Goal: Task Accomplishment & Management: Manage account settings

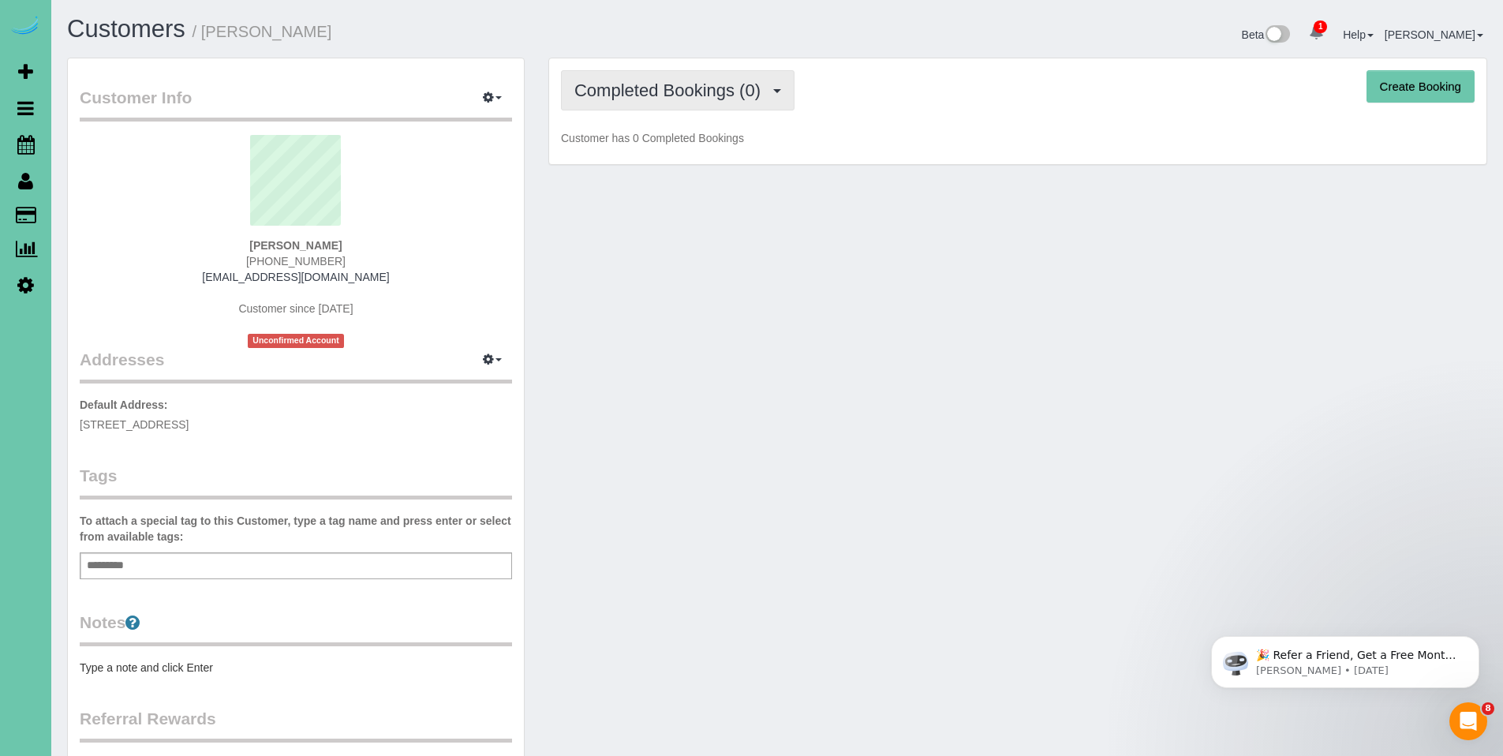
click at [690, 83] on span "Completed Bookings (0)" at bounding box center [671, 90] width 194 height 20
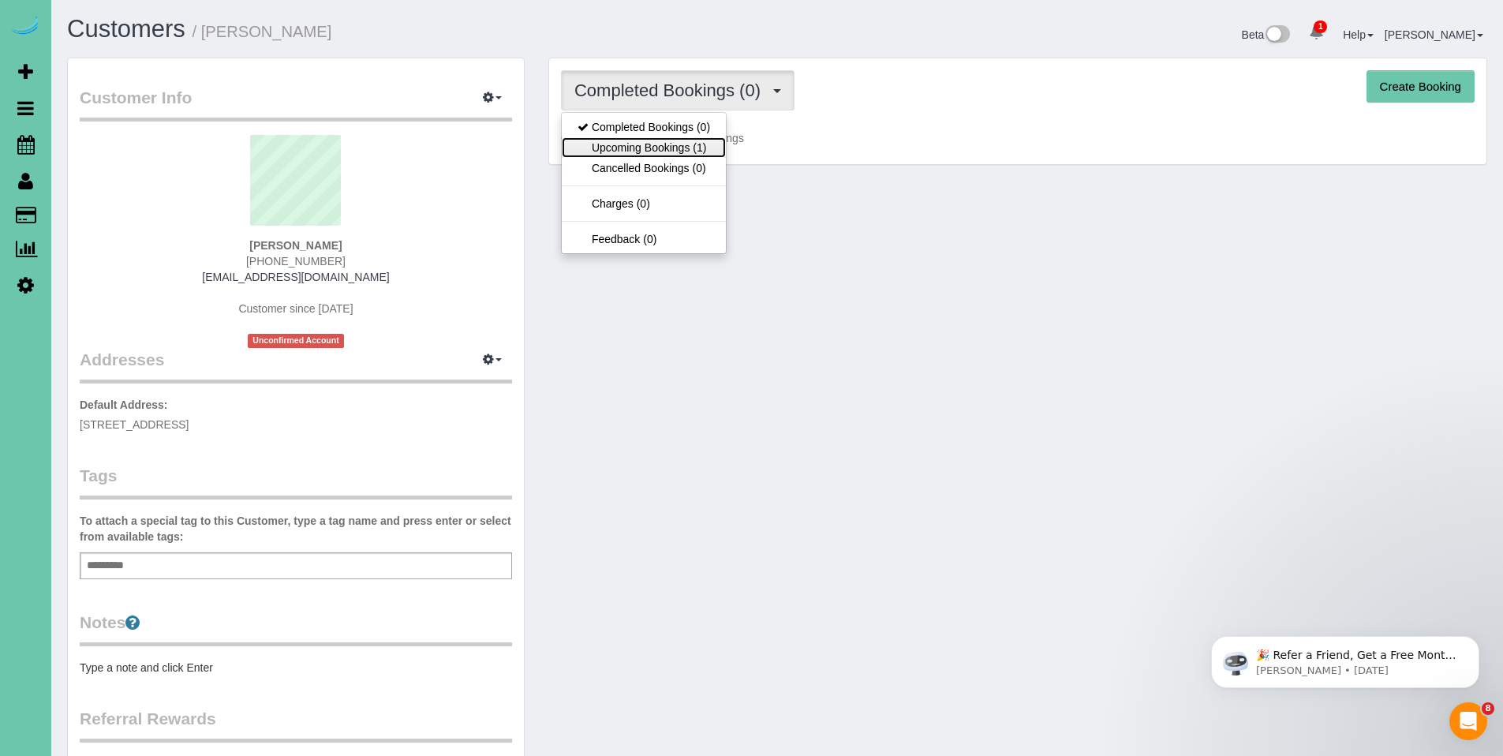
click at [660, 140] on link "Upcoming Bookings (1)" at bounding box center [644, 147] width 164 height 21
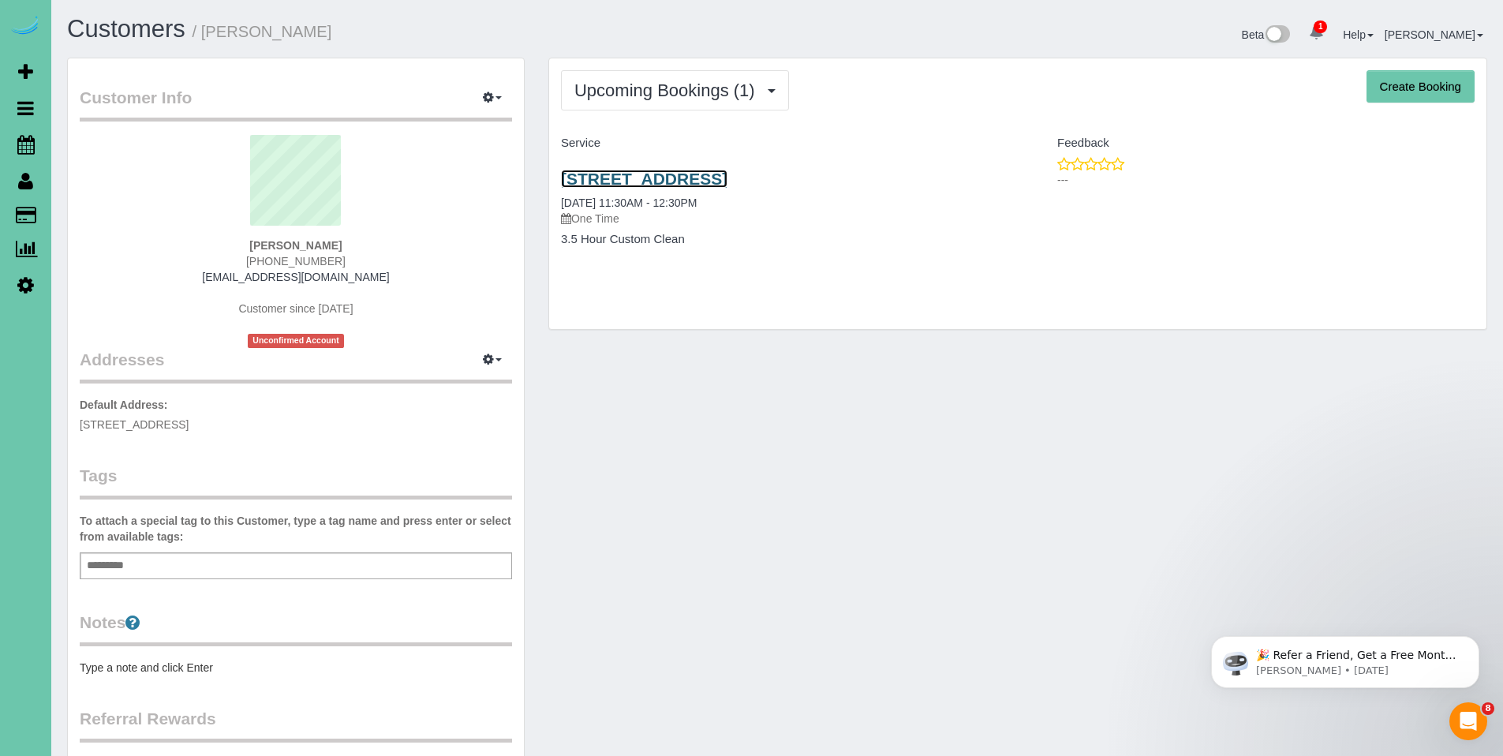
click at [696, 173] on link "4730 S 180th St, Omaha, NE 68135" at bounding box center [644, 179] width 166 height 18
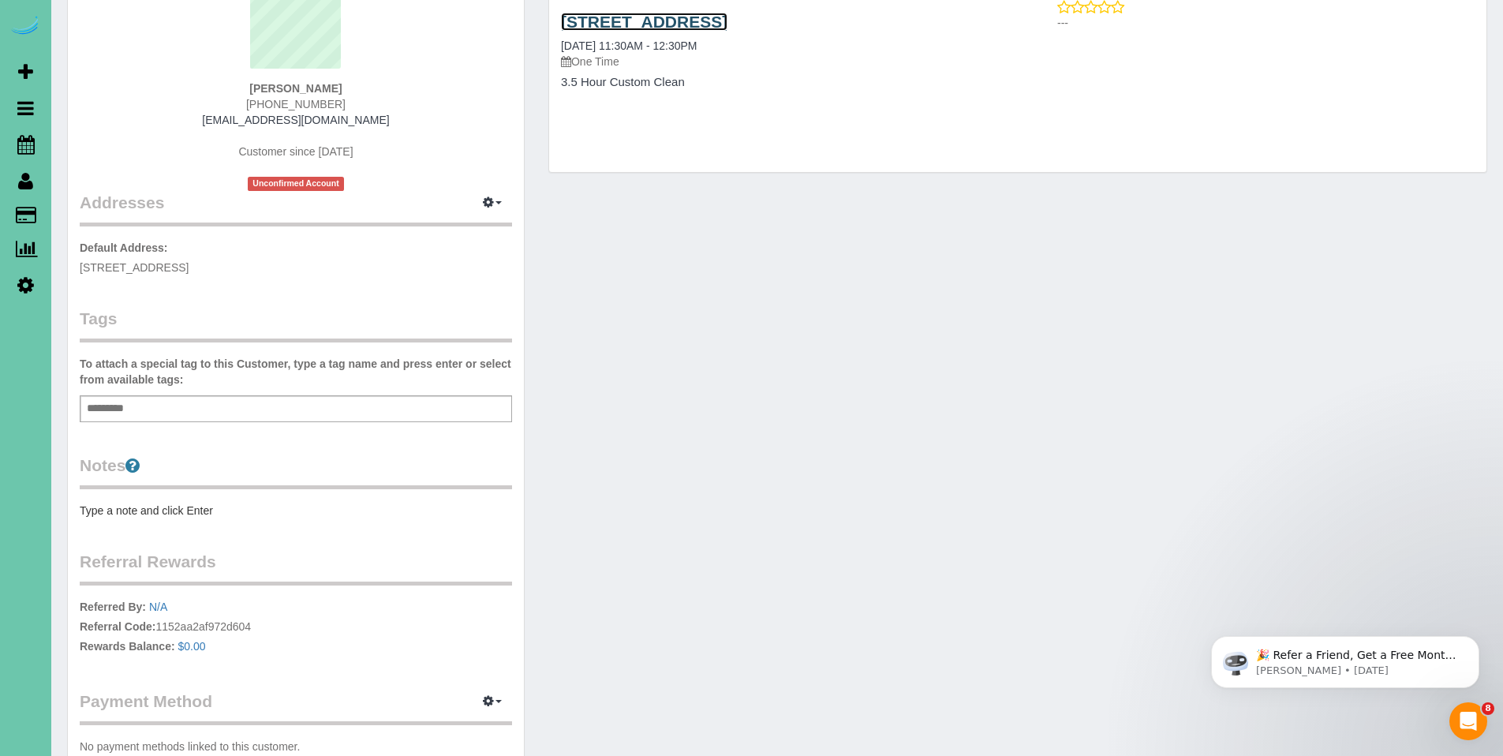
scroll to position [271, 0]
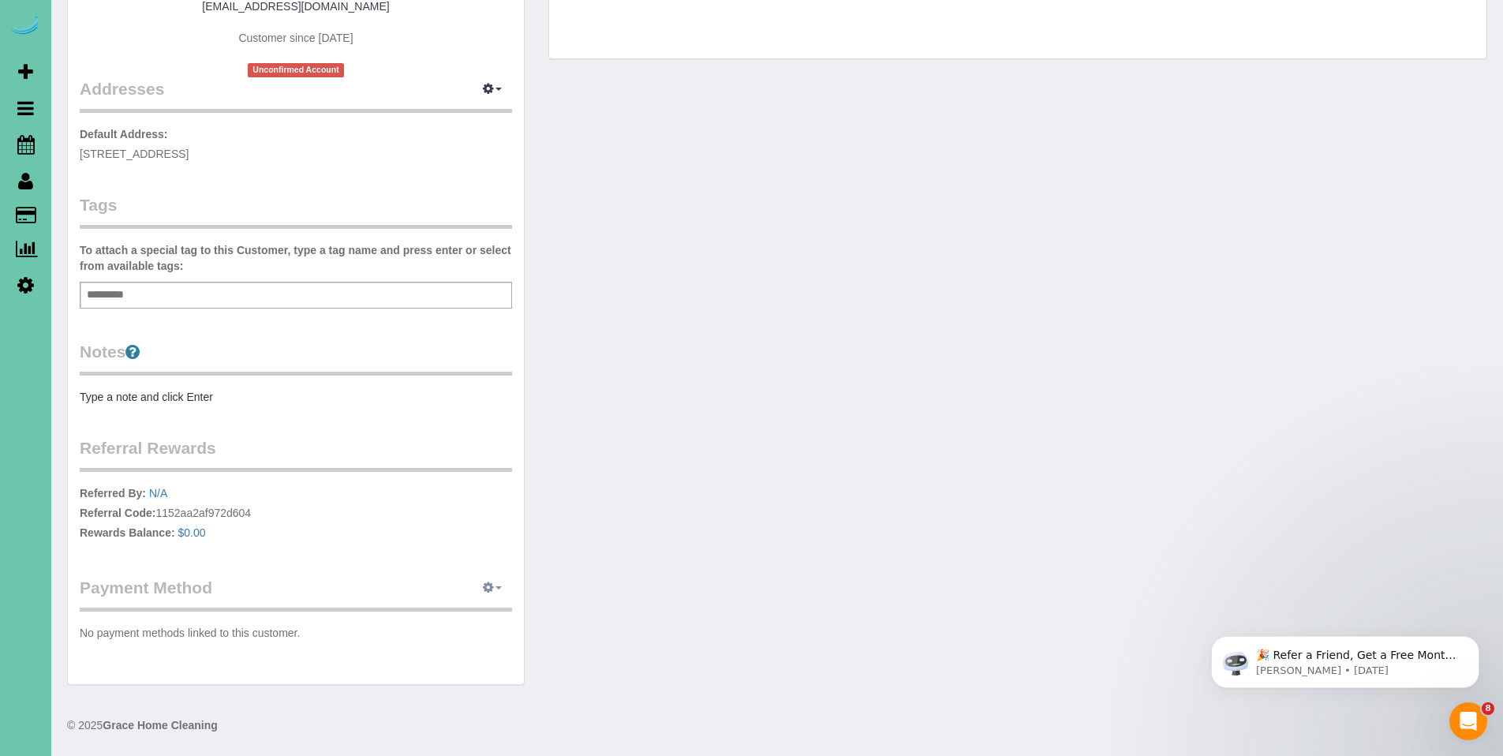
click at [493, 589] on icon "button" at bounding box center [488, 586] width 11 height 9
click at [454, 641] on link "Add Credit/Debit Card" at bounding box center [438, 637] width 148 height 21
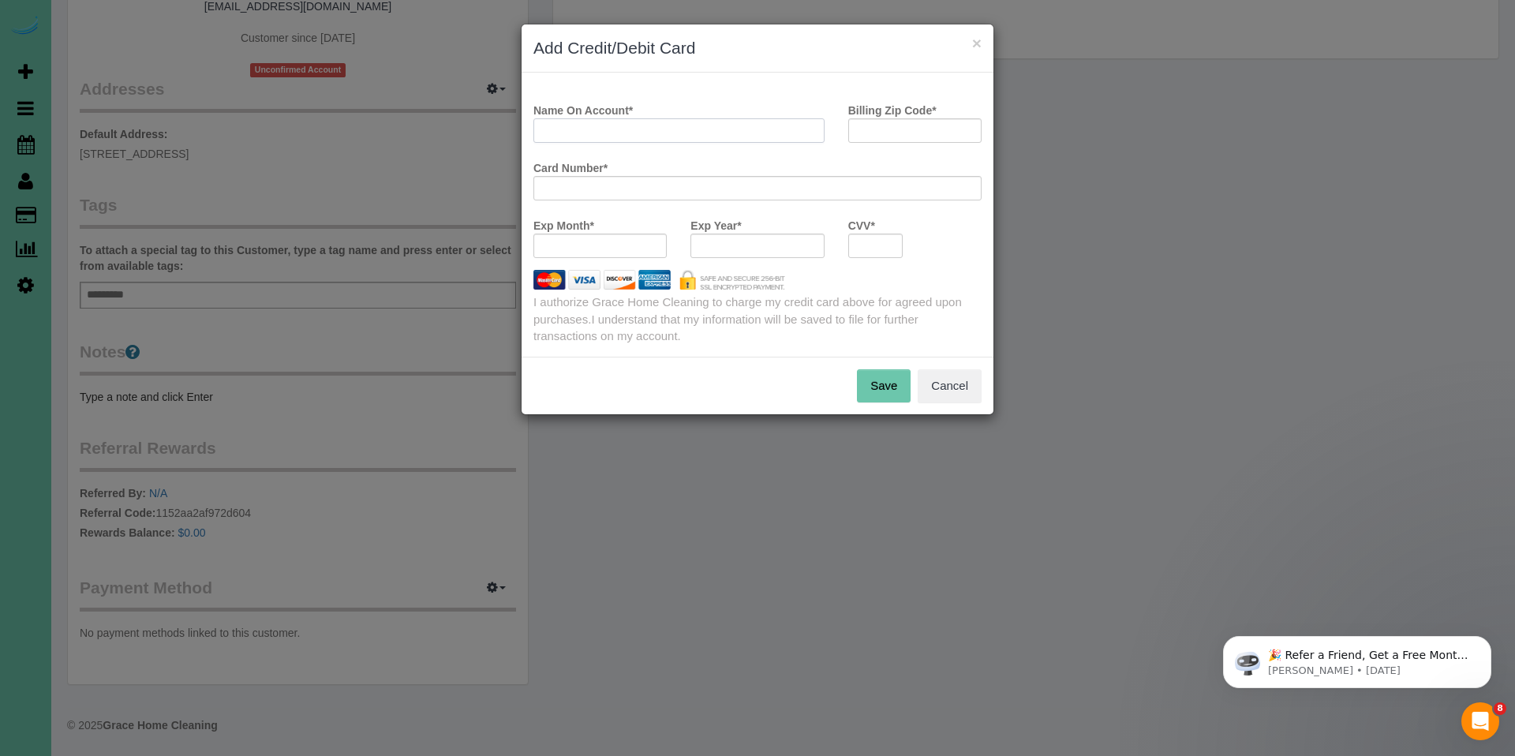
click at [722, 127] on input "Name On Account *" at bounding box center [678, 130] width 291 height 24
click at [782, 137] on input "Name On Account *" at bounding box center [678, 130] width 291 height 24
type input "Robert D Rickard"
type input "68135"
click at [872, 254] on div at bounding box center [875, 246] width 55 height 24
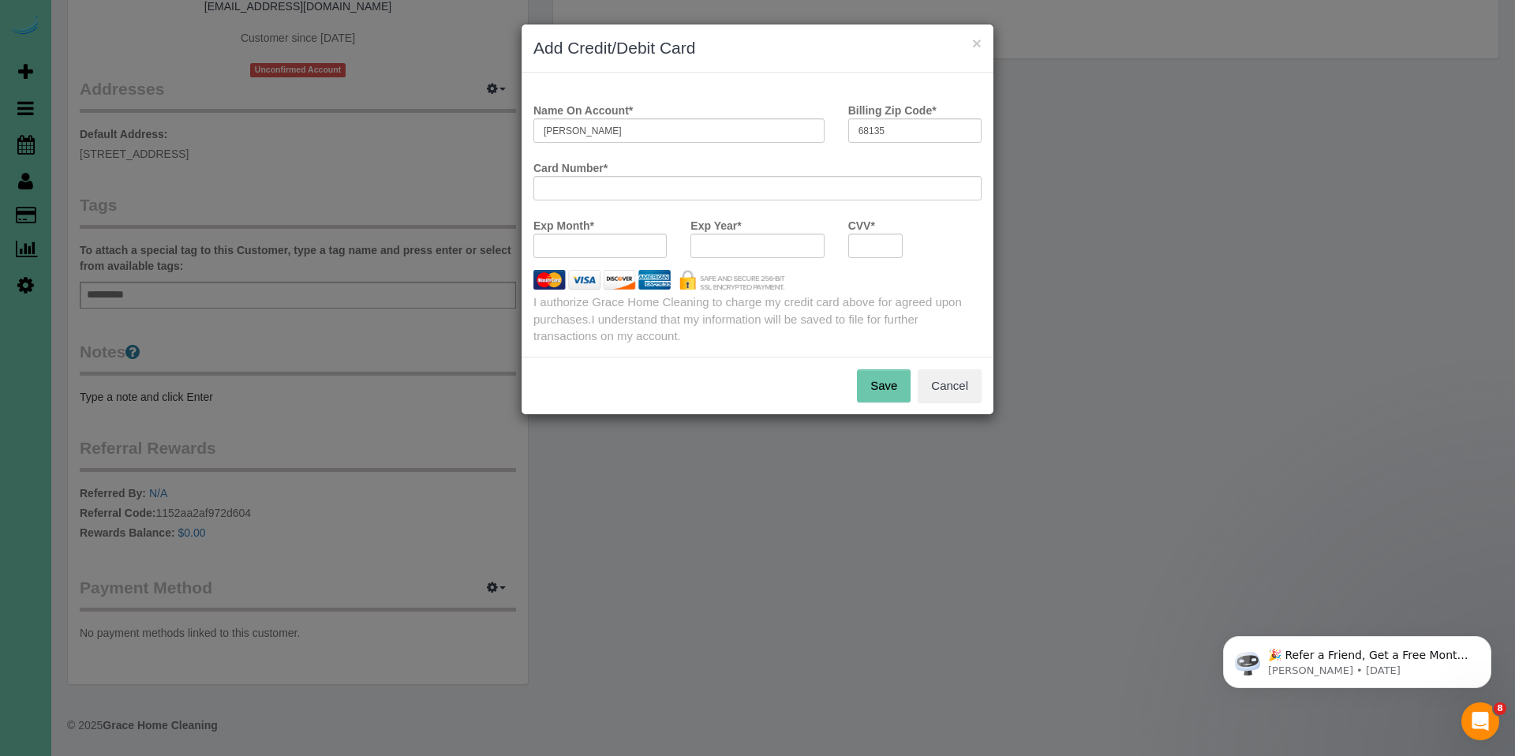
click at [882, 380] on button "Save" at bounding box center [884, 385] width 54 height 33
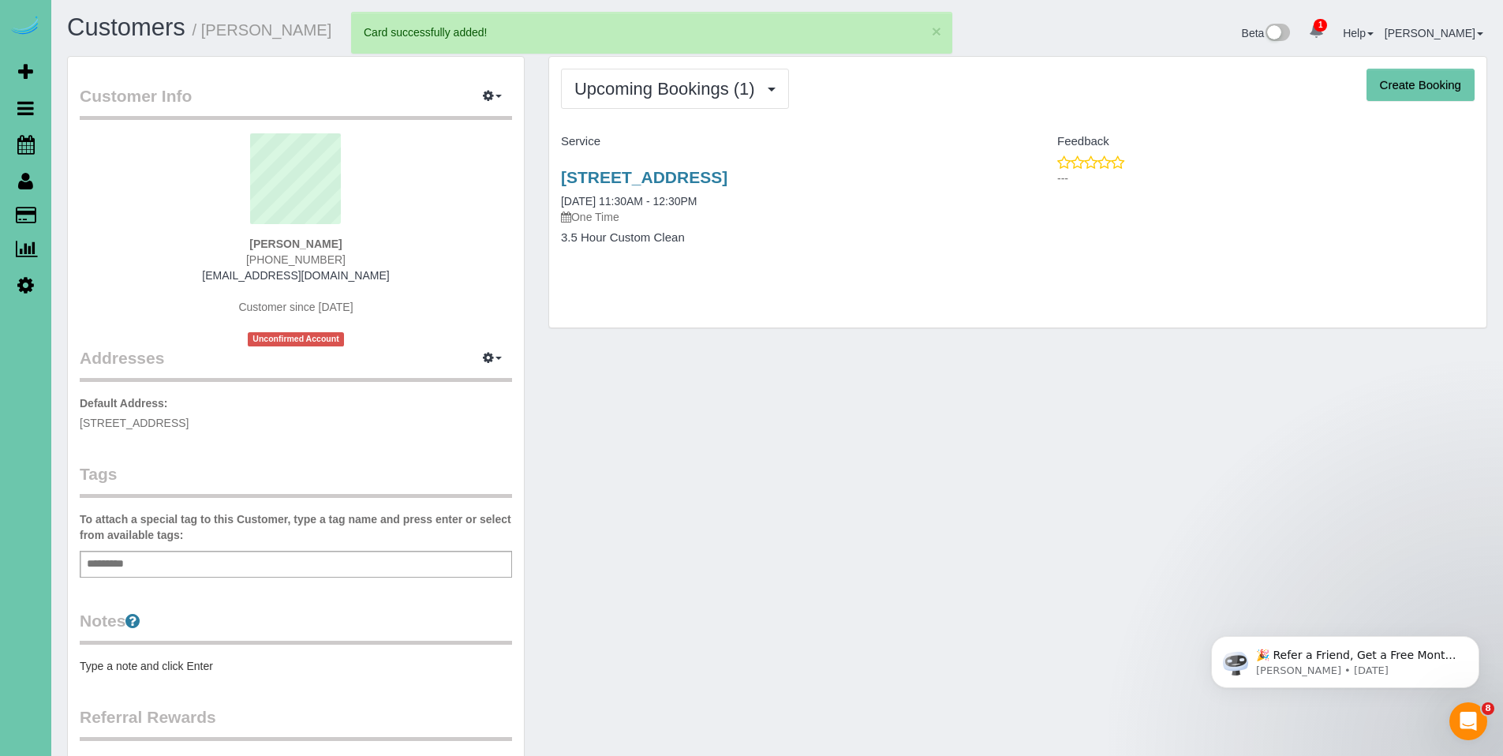
scroll to position [0, 0]
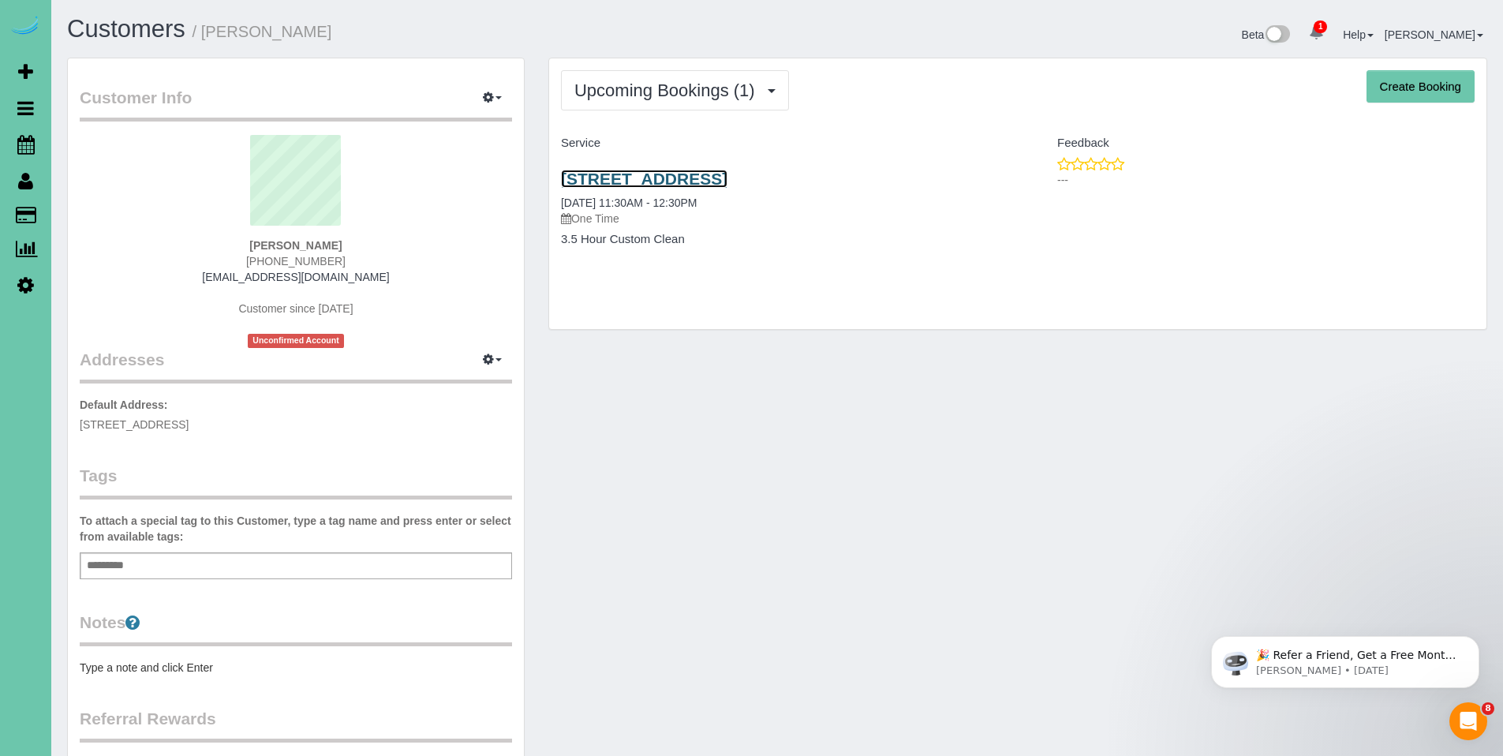
click at [666, 178] on link "4730 S 180th St, Omaha, NE 68135" at bounding box center [644, 179] width 166 height 18
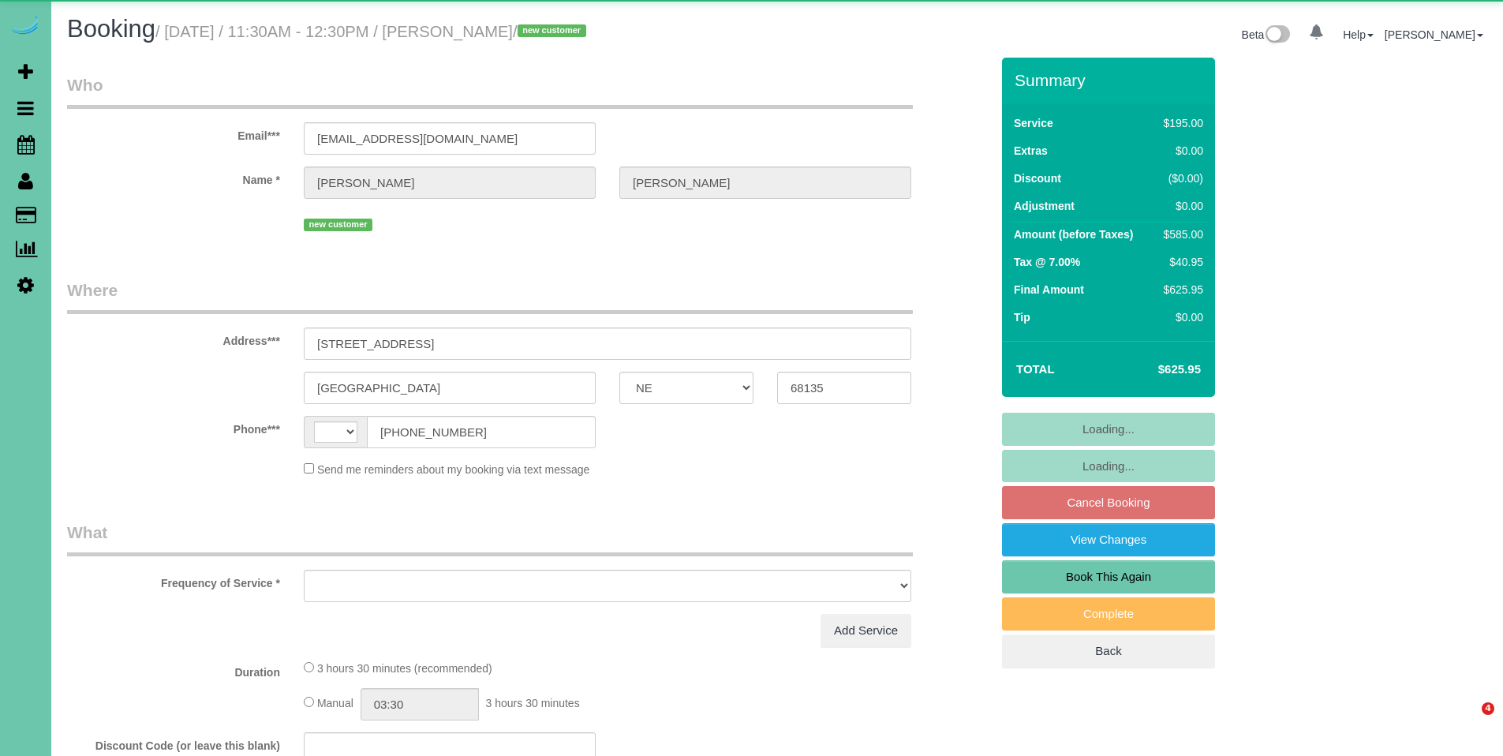
select select "NE"
select select "string:[GEOGRAPHIC_DATA]"
select select "object:883"
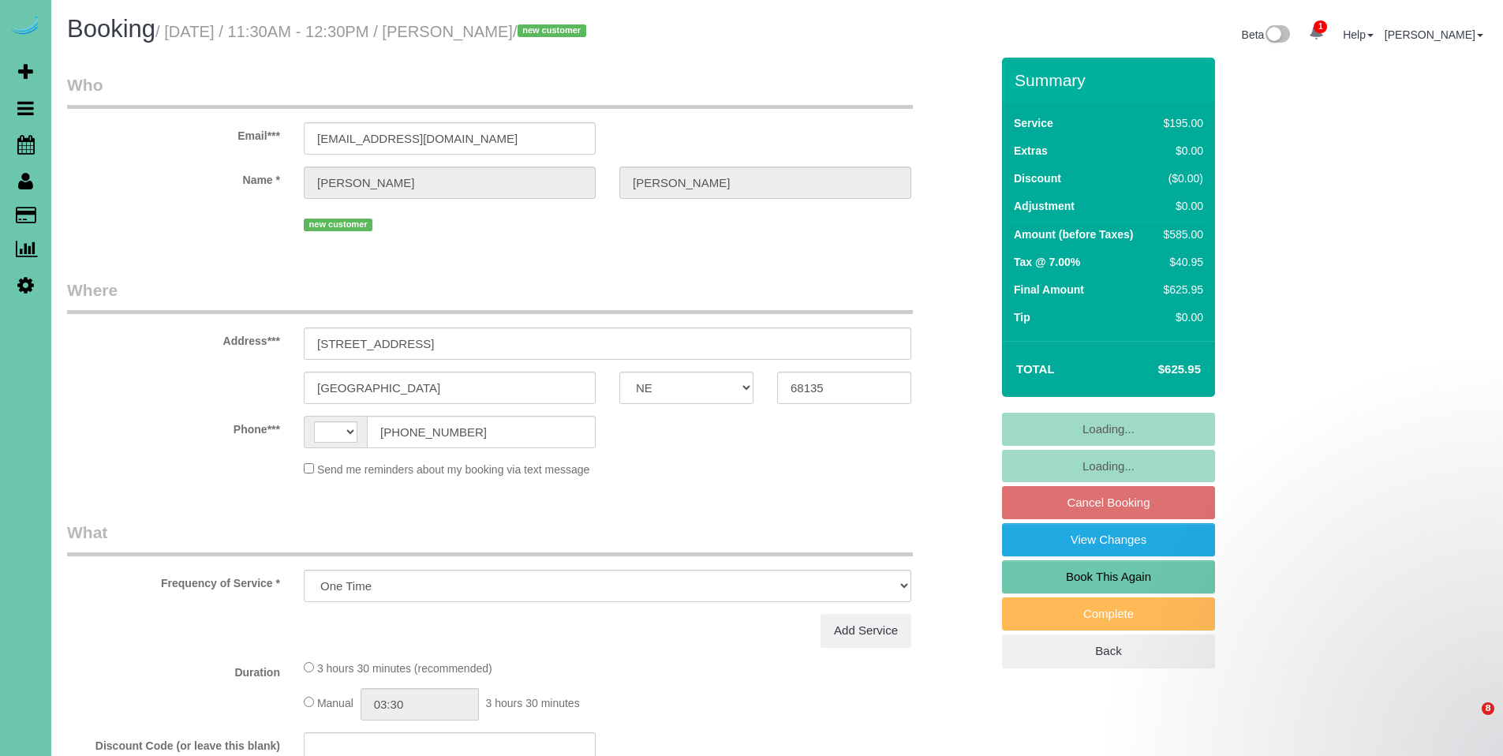
select select "NE"
select select "string:[GEOGRAPHIC_DATA]"
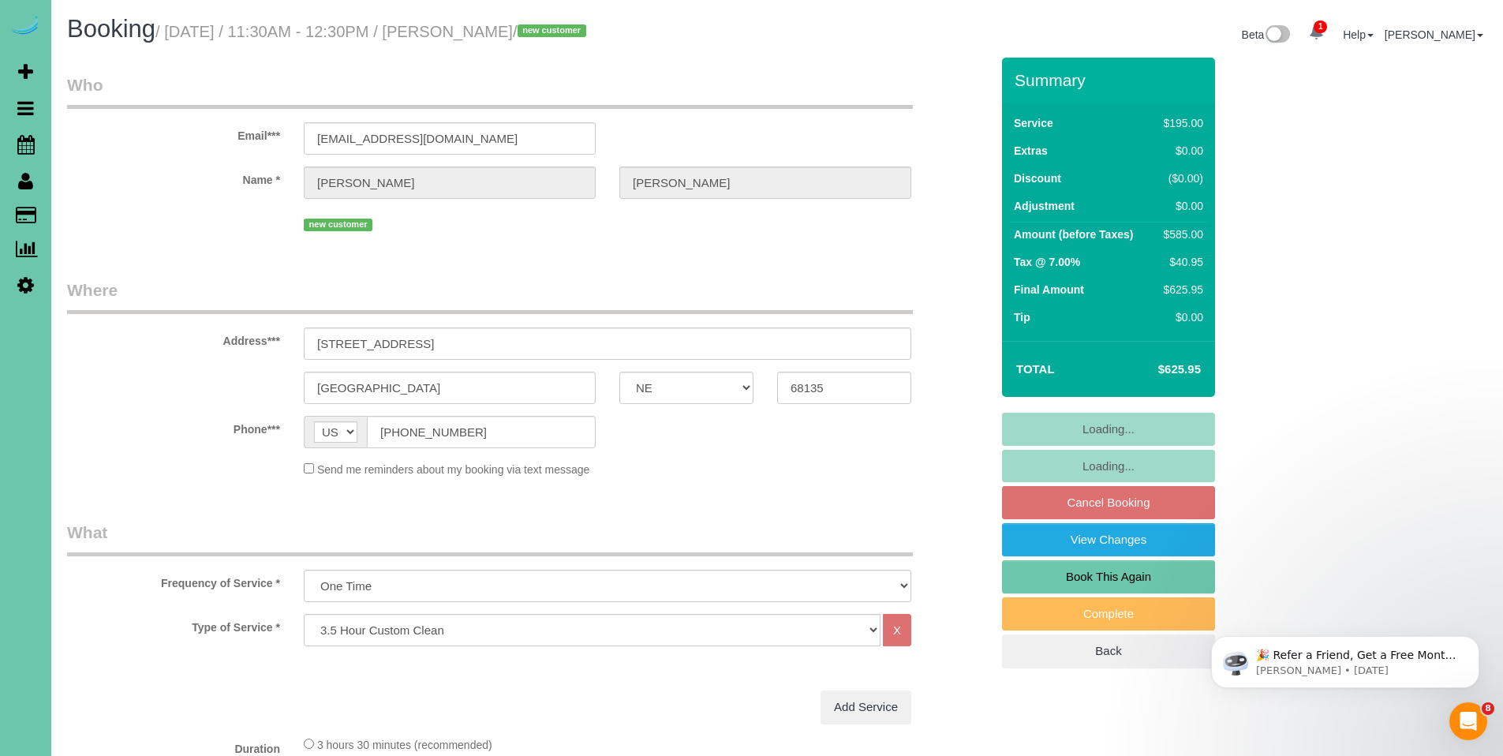
select select "object:702"
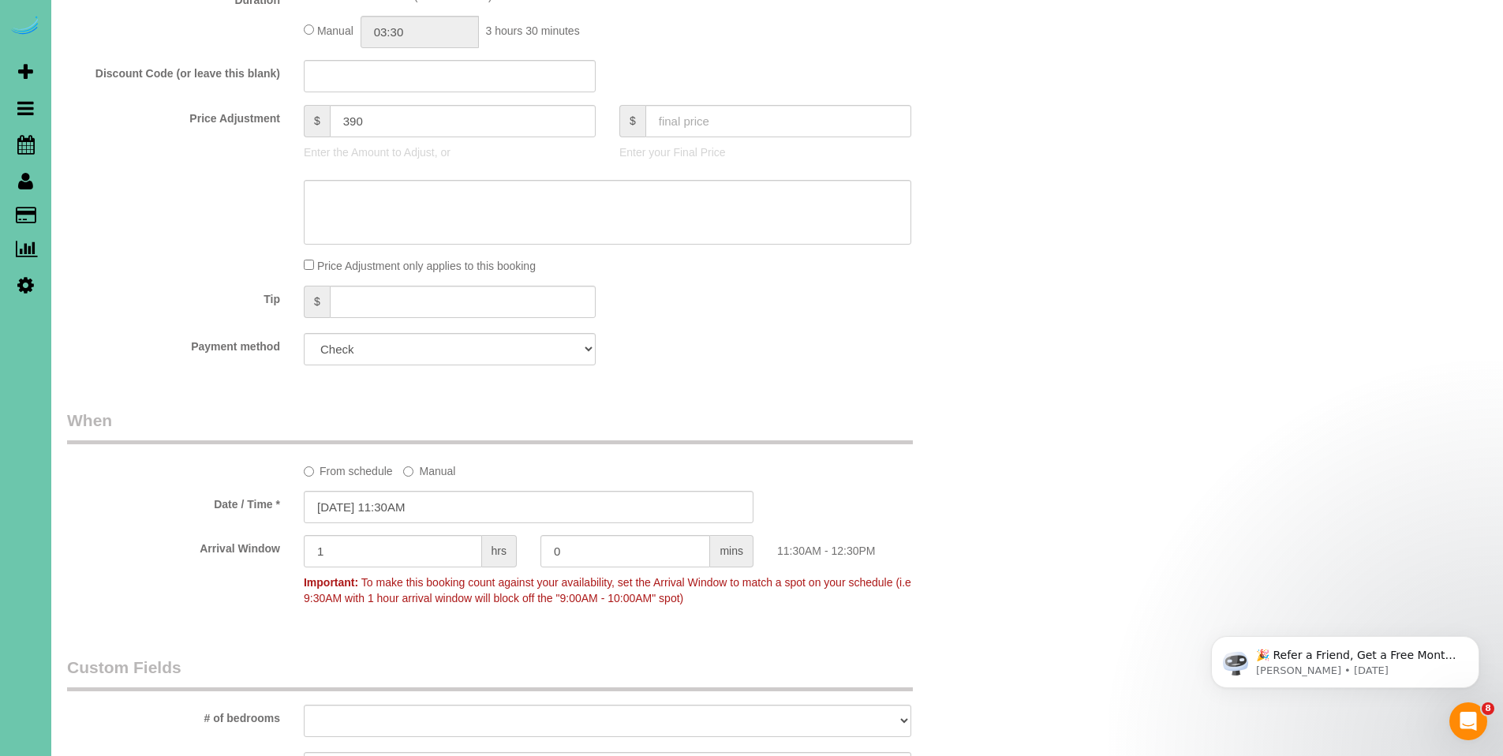
scroll to position [750, 0]
click at [451, 347] on select "Visa - 9092 - 07/2029 (Default) Add Credit Card ─────────────── Cash Check Payp…" at bounding box center [450, 347] width 292 height 32
select select "string:fspay-731d4716-fe16-4566-8b89-e4bc06e241bb"
click at [304, 331] on select "Visa - 9092 - 07/2029 (Default) Add Credit Card ─────────────── Cash Check Payp…" at bounding box center [450, 347] width 292 height 32
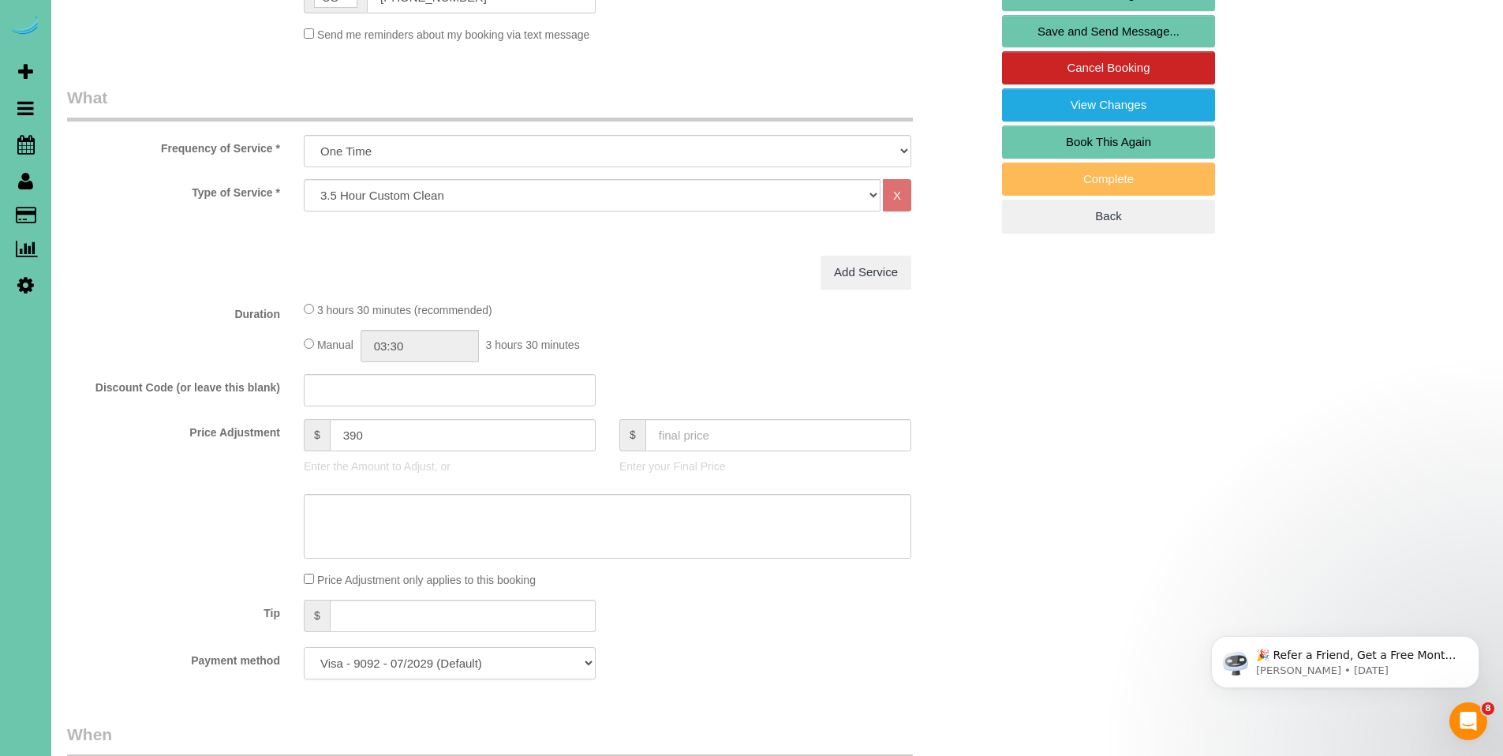
scroll to position [114, 0]
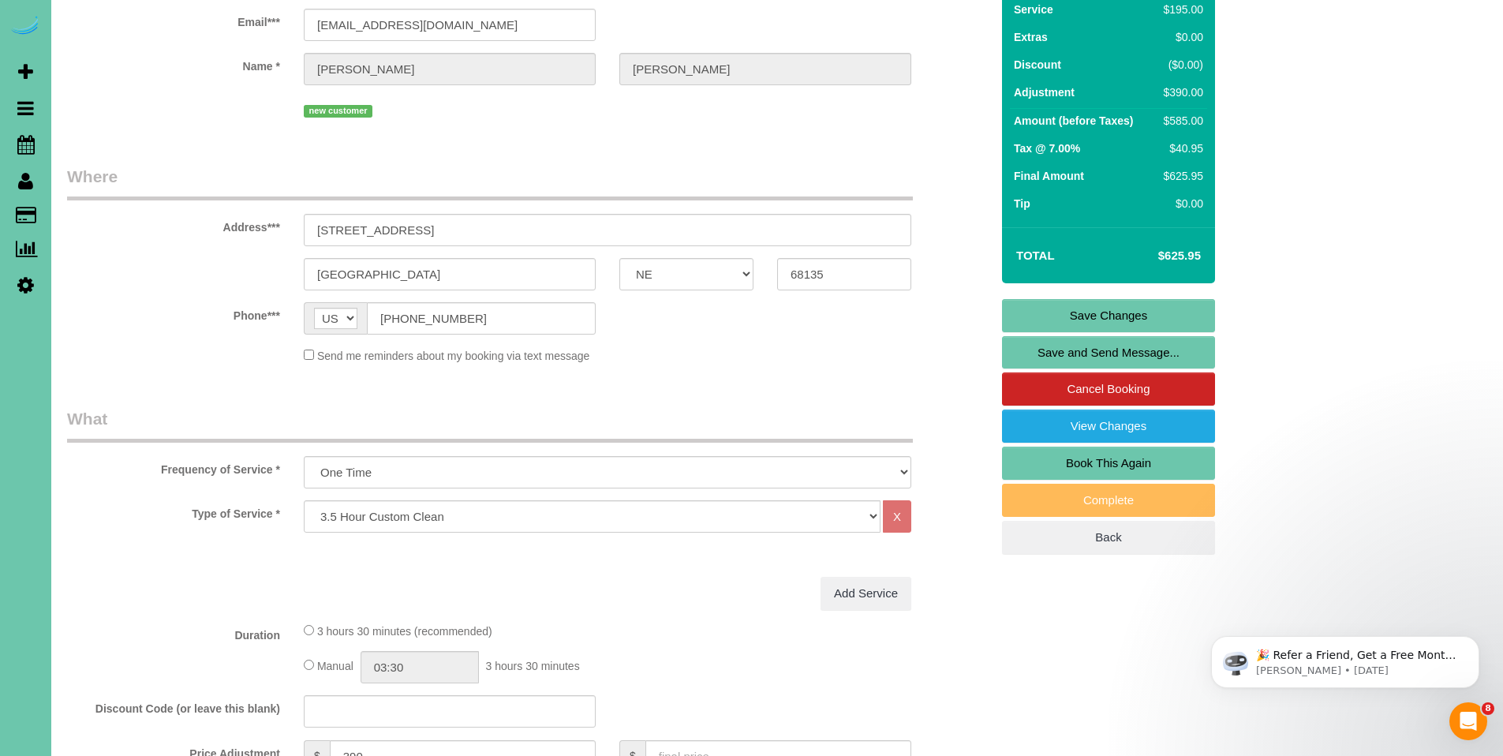
click at [1124, 317] on link "Save Changes" at bounding box center [1108, 315] width 213 height 33
